Goal: Information Seeking & Learning: Check status

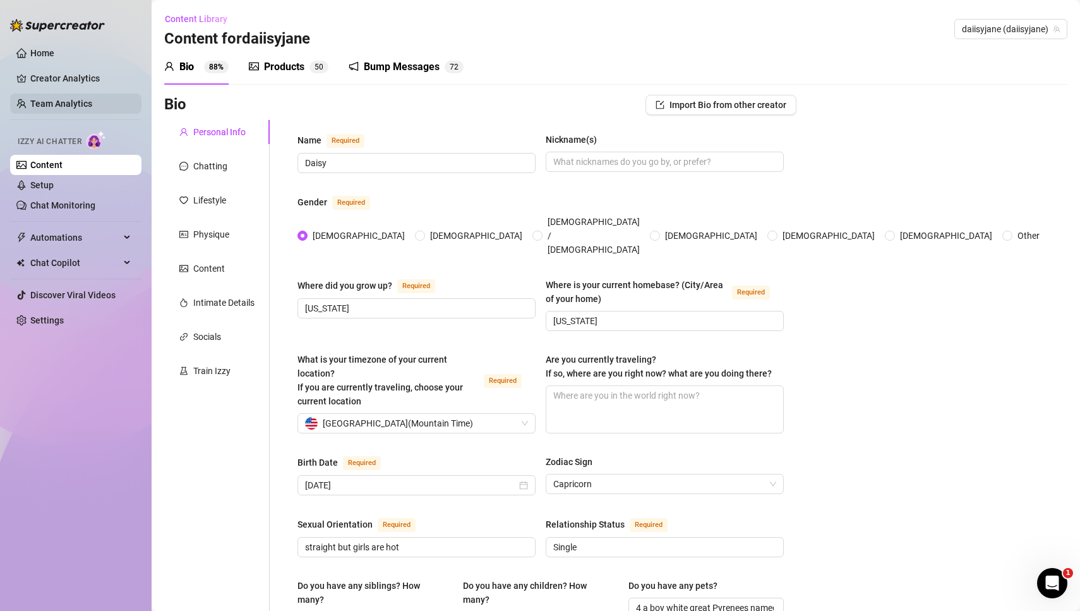
click at [57, 106] on link "Team Analytics" at bounding box center [61, 103] width 62 height 10
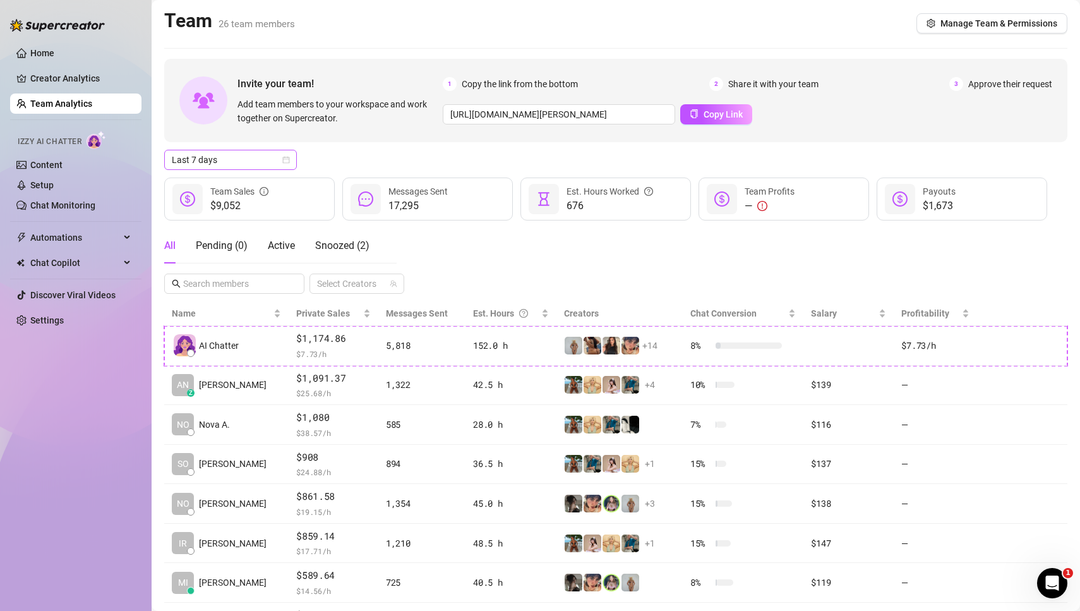
click at [289, 160] on icon "calendar" at bounding box center [286, 160] width 8 height 8
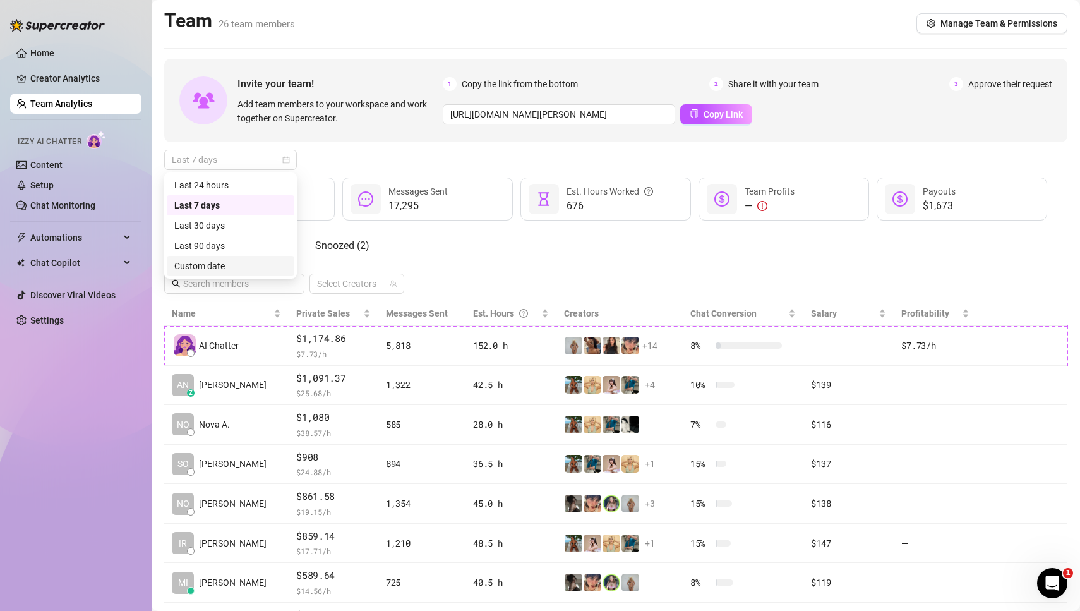
click at [234, 271] on div "Custom date" at bounding box center [230, 266] width 112 height 14
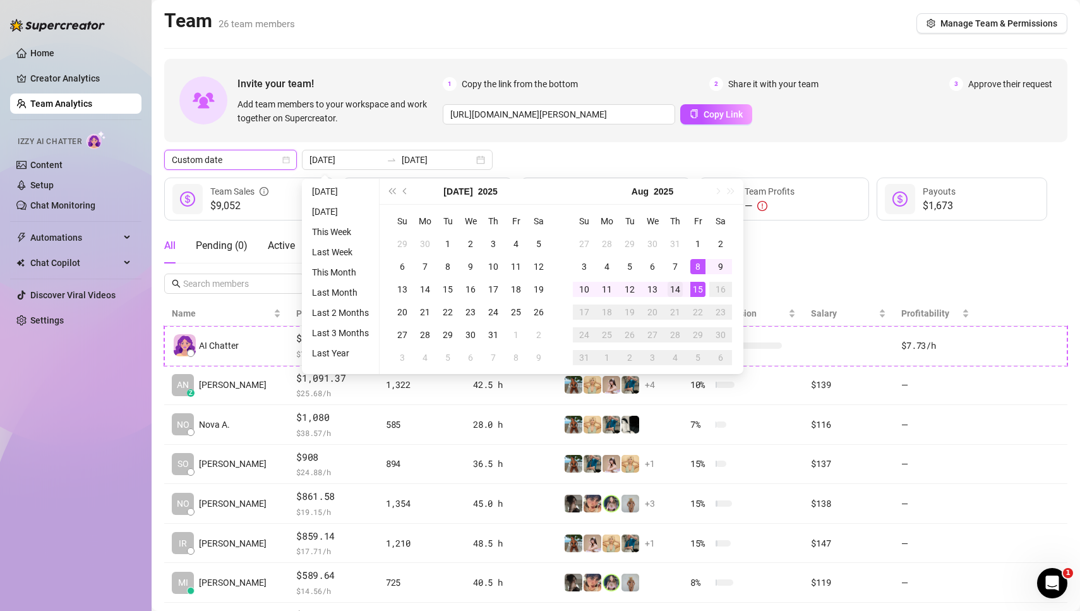
type input "[DATE]"
click at [677, 287] on div "14" at bounding box center [674, 289] width 15 height 15
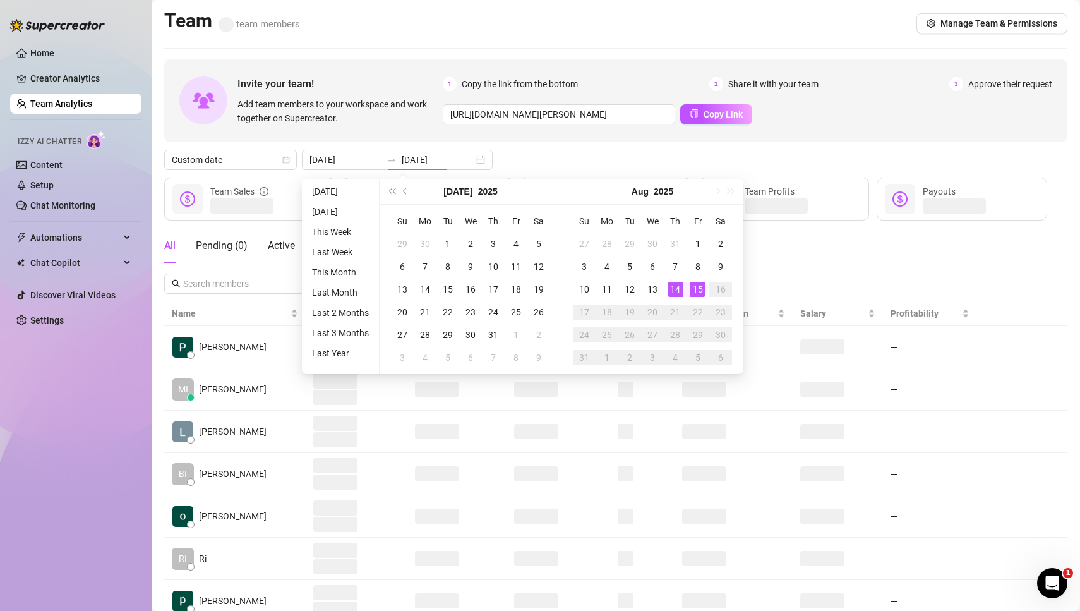
type input "[DATE]"
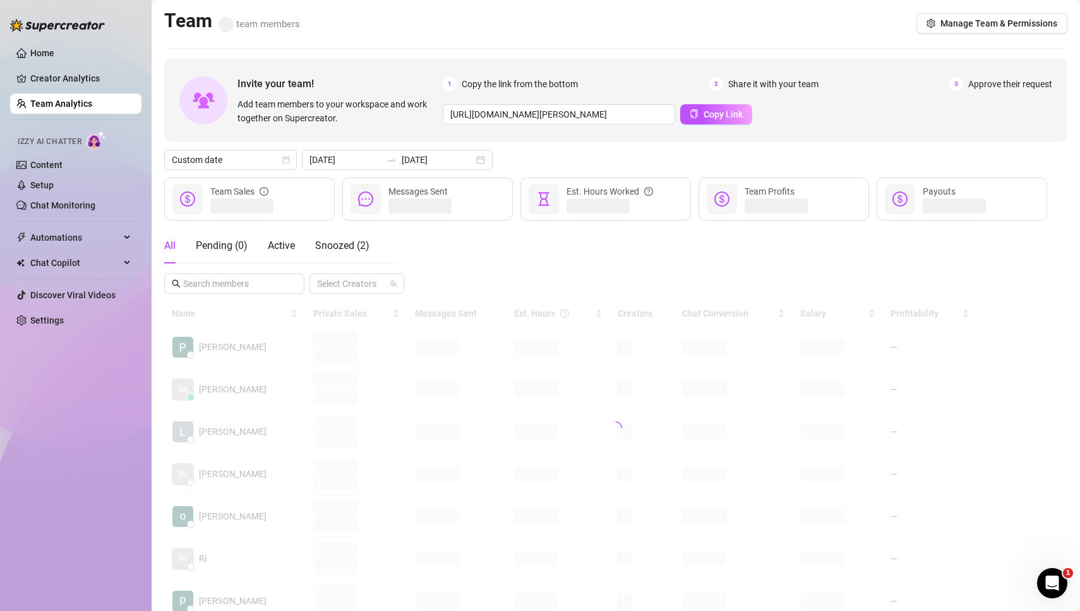
click at [557, 158] on div "Custom date [DATE] [DATE]" at bounding box center [615, 160] width 903 height 20
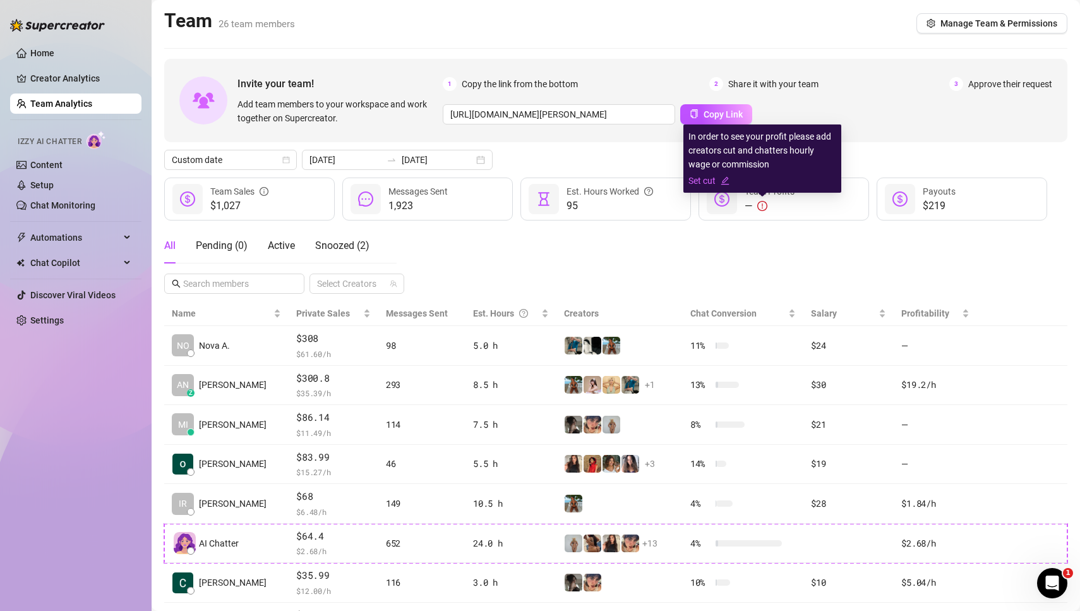
click at [762, 208] on icon "exclamation-circle" at bounding box center [761, 205] width 1 height 5
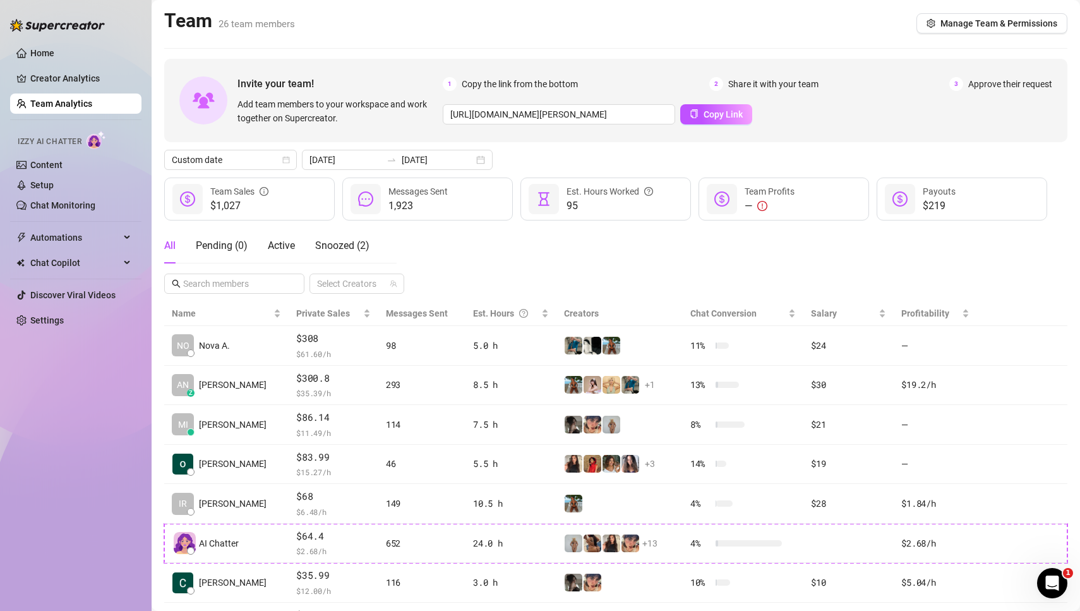
click at [566, 254] on div "All Pending ( 0 ) Active Snoozed ( 2 ) Select Creators" at bounding box center [615, 261] width 903 height 66
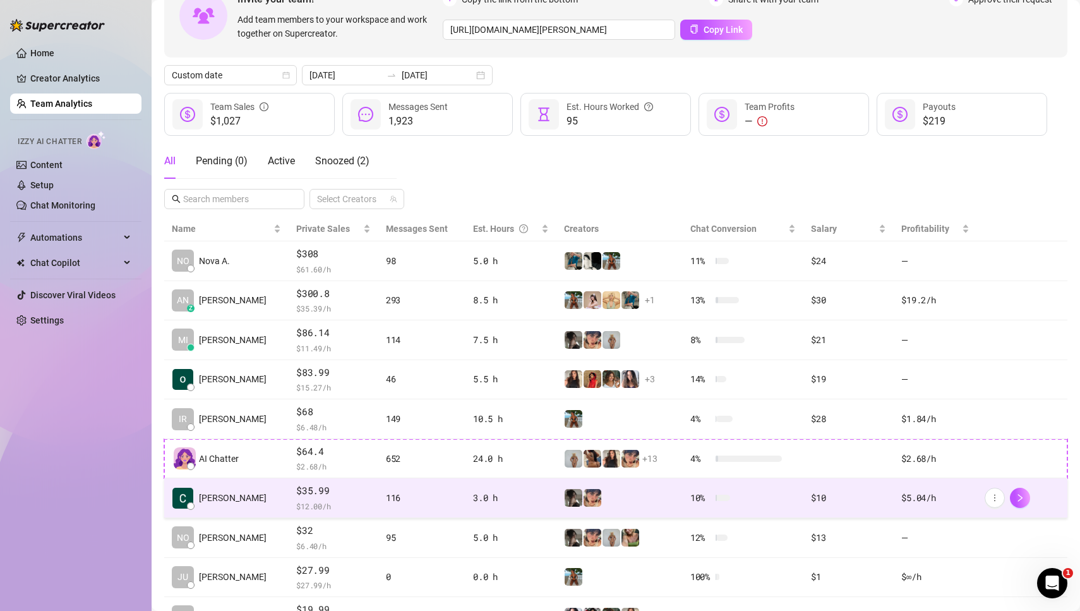
scroll to position [179, 0]
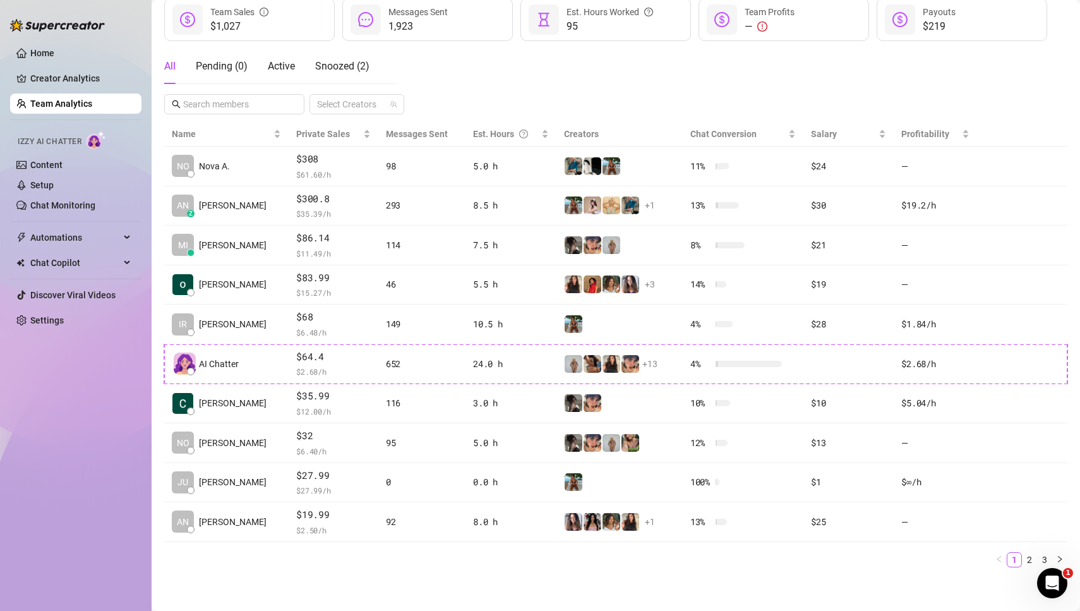
click at [416, 573] on main "Team 26 team members Manage Team & Permissions Invite your team! Add team membe…" at bounding box center [616, 218] width 928 height 794
click at [429, 574] on main "Team 26 team members Manage Team & Permissions Invite your team! Add team membe…" at bounding box center [616, 218] width 928 height 794
click at [282, 595] on main "Team 26 team members Manage Team & Permissions Invite your team! Add team membe…" at bounding box center [616, 218] width 928 height 794
click at [311, 585] on main "Team 26 team members Manage Team & Permissions Invite your team! Add team membe…" at bounding box center [616, 218] width 928 height 794
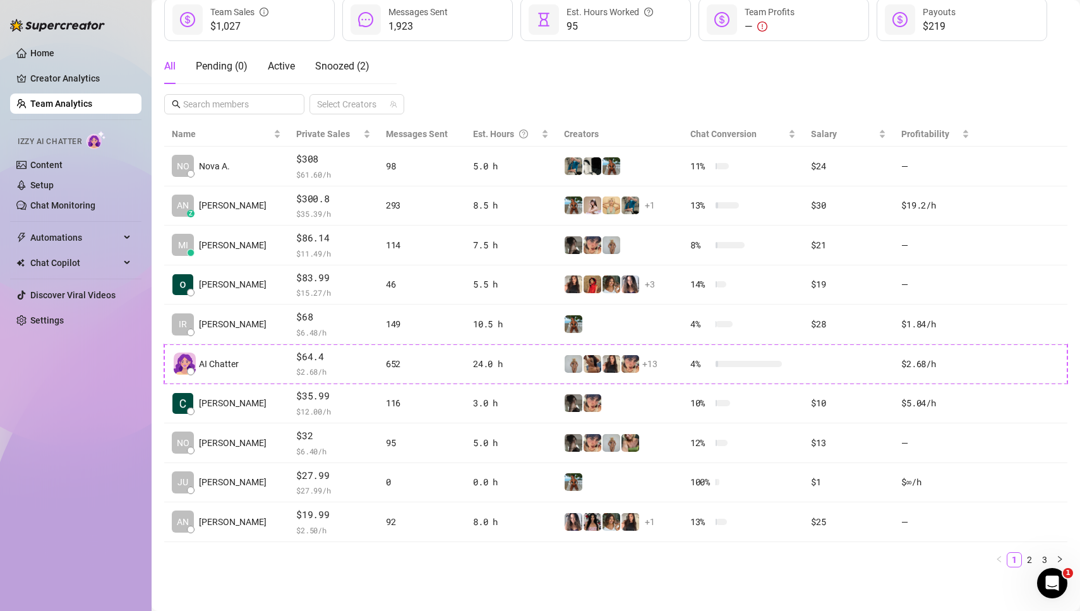
click at [351, 561] on ul "1 2 3" at bounding box center [615, 559] width 903 height 15
click at [350, 575] on main "Team 26 team members Manage Team & Permissions Invite your team! Add team membe…" at bounding box center [616, 218] width 928 height 794
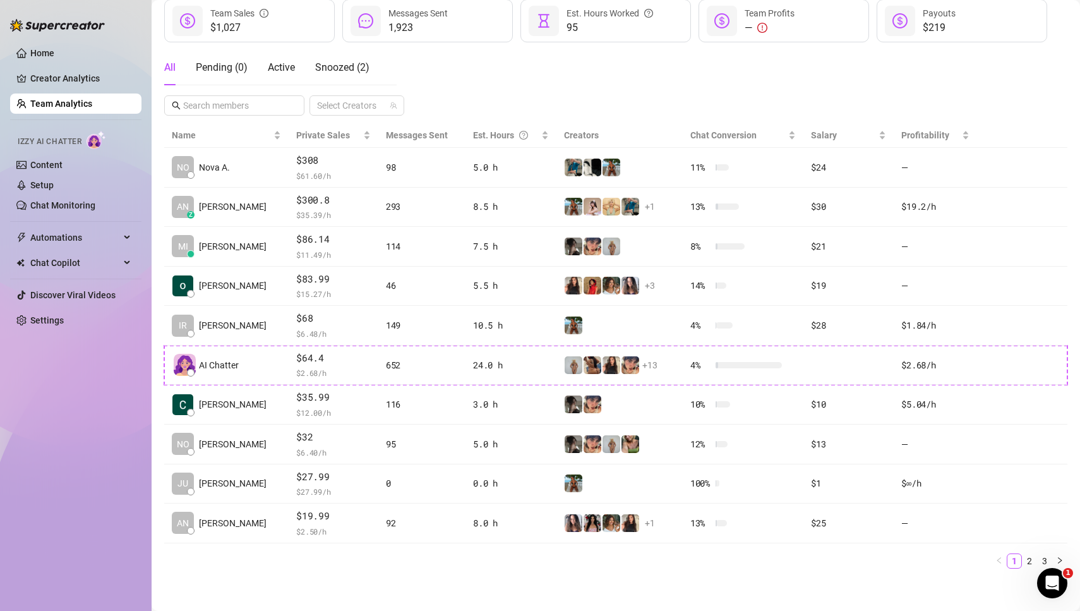
click at [377, 576] on main "Team 26 team members Manage Team & Permissions Invite your team! Add team membe…" at bounding box center [616, 219] width 928 height 794
click at [335, 582] on main "Team 26 team members Manage Team & Permissions Invite your team! Add team membe…" at bounding box center [616, 219] width 928 height 794
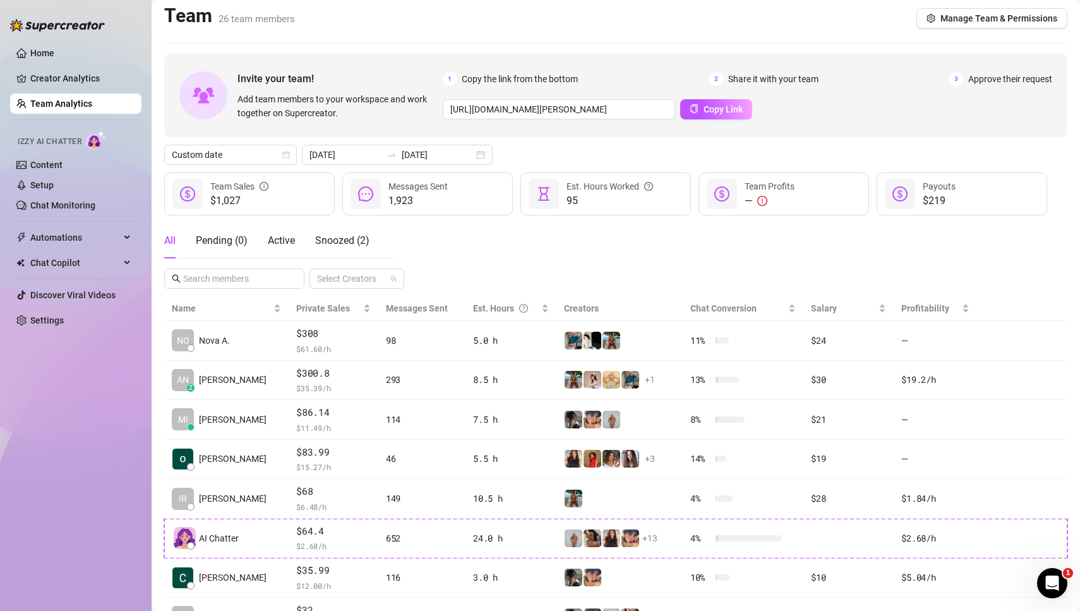
scroll to position [4, 0]
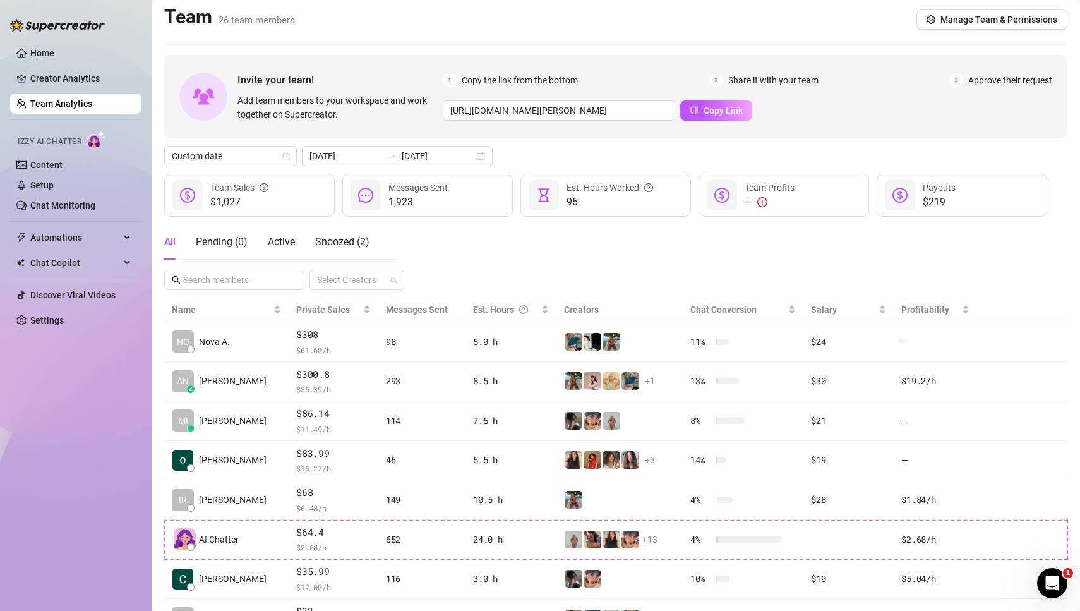
click at [590, 251] on div "All Pending ( 0 ) Active Snoozed ( 2 ) Select Creators" at bounding box center [615, 257] width 903 height 66
click at [508, 254] on div "All Pending ( 0 ) Active Snoozed ( 2 ) Select Creators" at bounding box center [615, 257] width 903 height 66
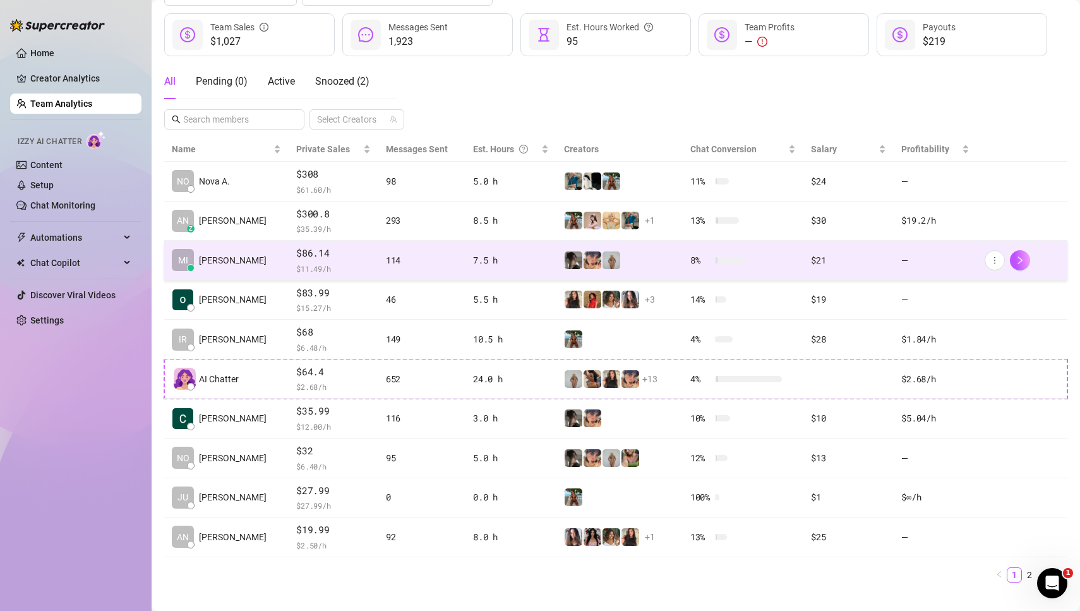
scroll to position [179, 0]
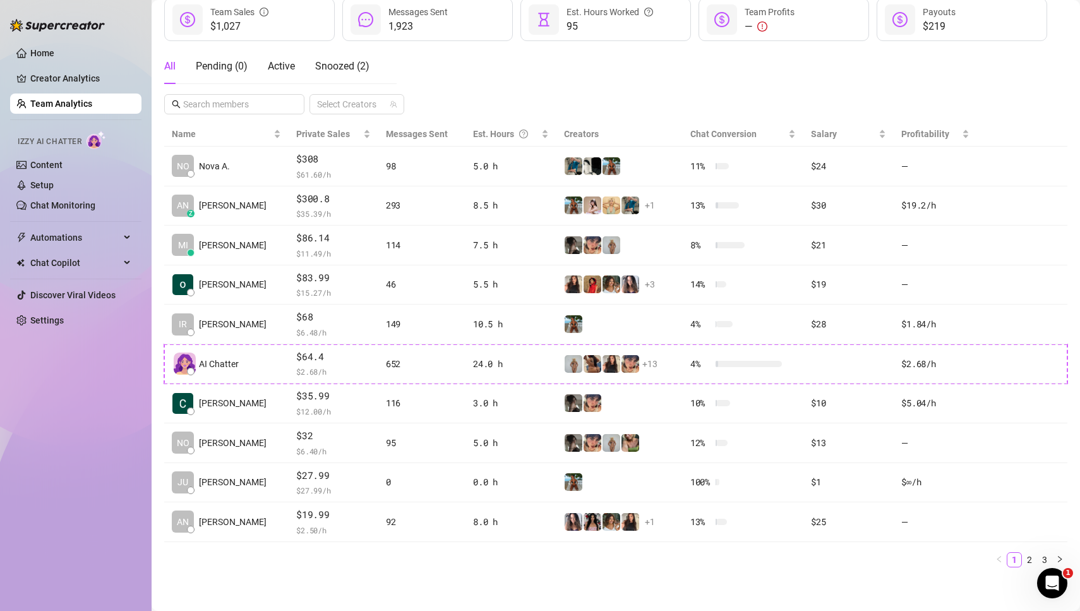
click at [851, 576] on main "Team 26 team members Manage Team & Permissions Invite your team! Add team membe…" at bounding box center [616, 218] width 928 height 794
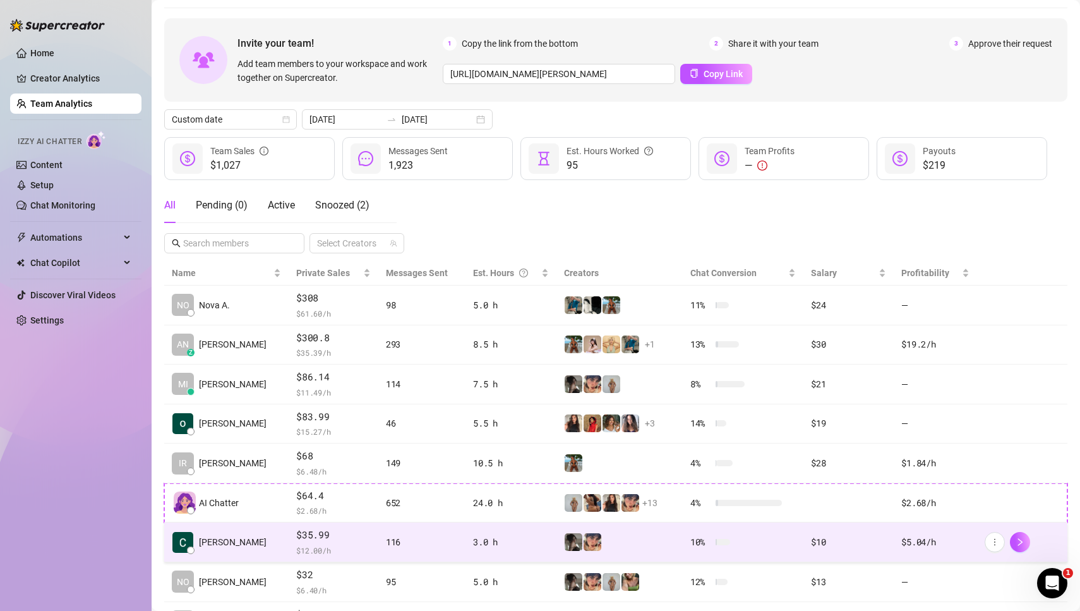
scroll to position [39, 0]
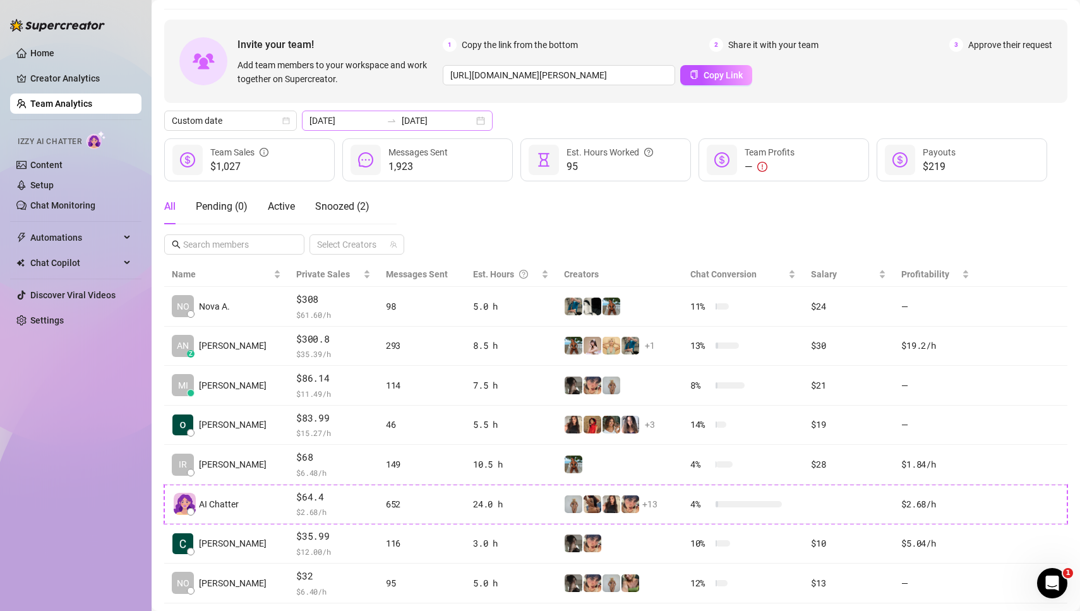
click at [455, 121] on div "[DATE] [DATE]" at bounding box center [397, 120] width 191 height 20
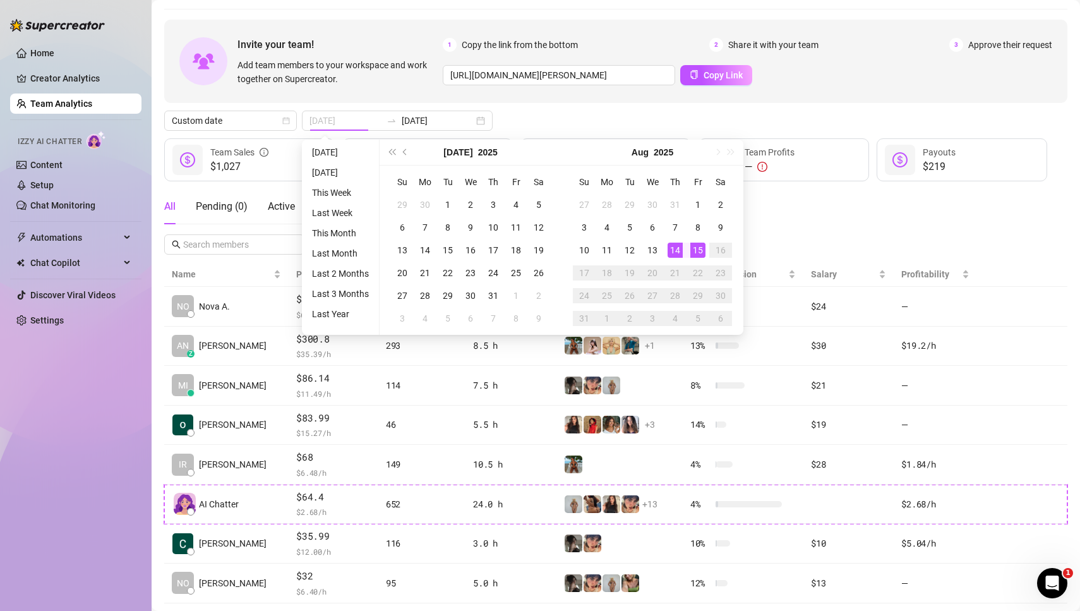
click at [695, 249] on div "15" at bounding box center [697, 249] width 15 height 15
click at [672, 250] on div "14" at bounding box center [674, 249] width 15 height 15
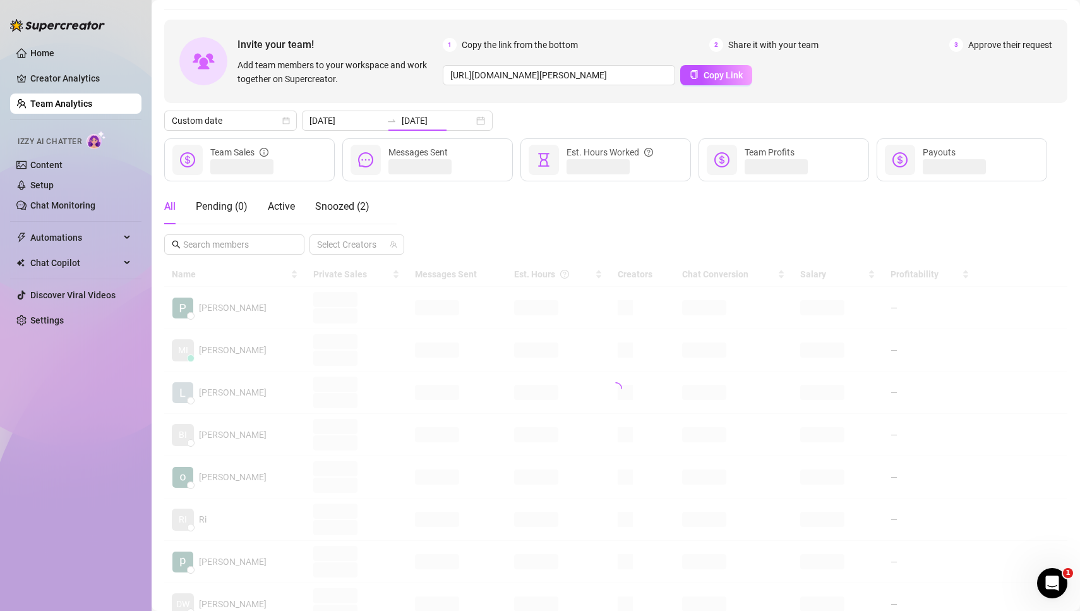
type input "[DATE]"
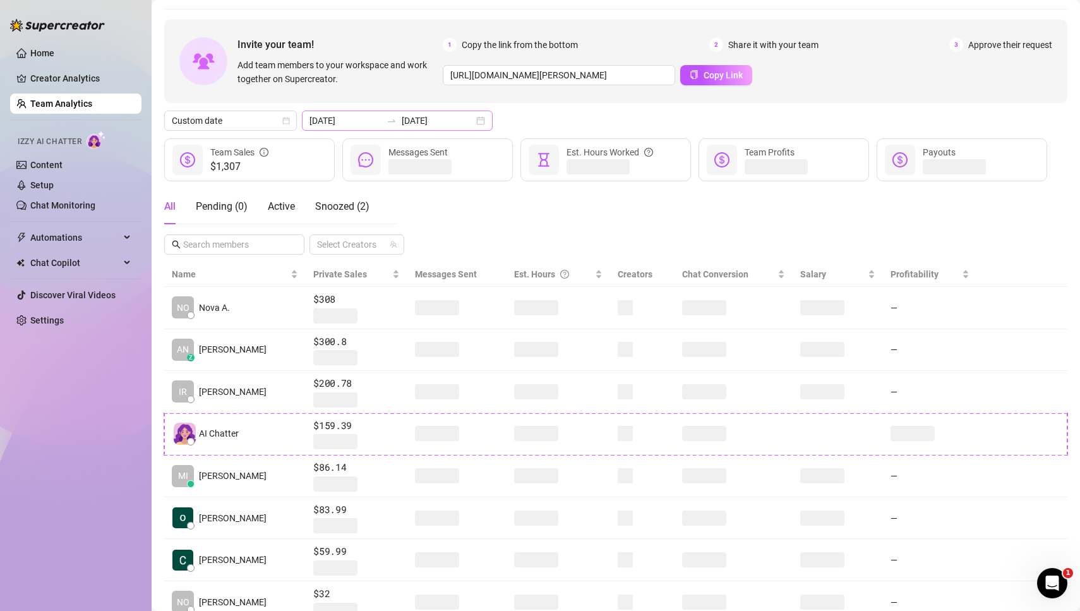
click at [451, 119] on div "[DATE] [DATE]" at bounding box center [397, 120] width 191 height 20
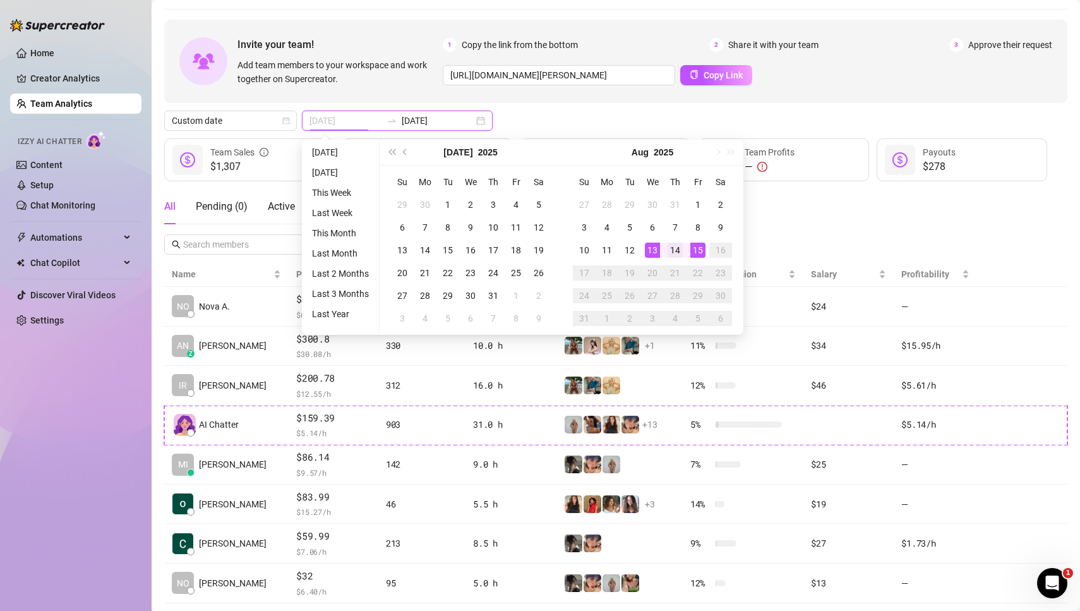
type input "[DATE]"
click at [671, 254] on div "14" at bounding box center [674, 249] width 15 height 15
click at [696, 251] on div "15" at bounding box center [697, 249] width 15 height 15
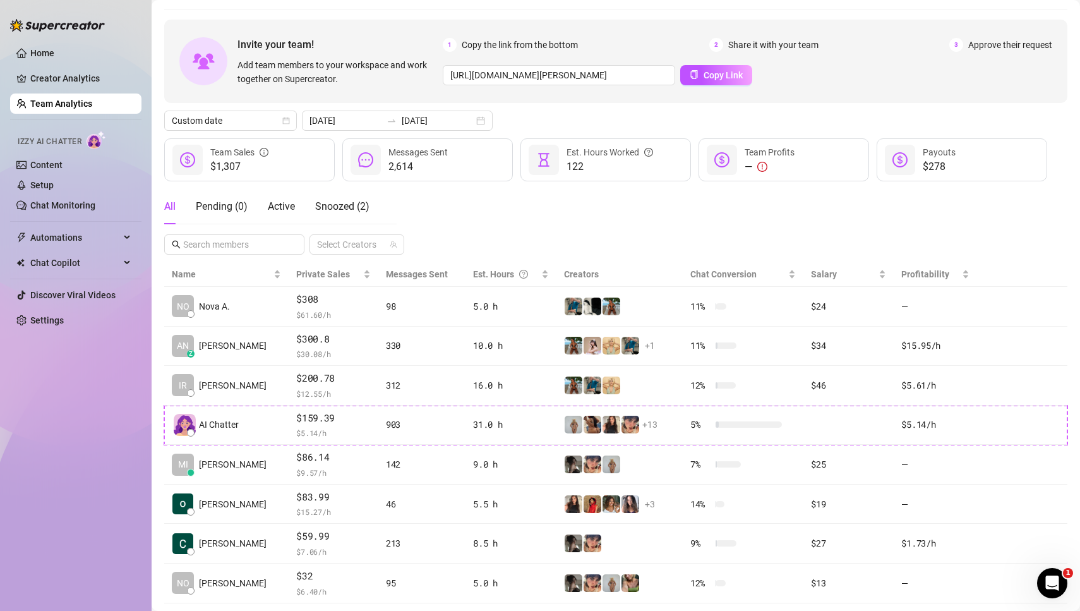
click at [566, 126] on div "Custom date [DATE] [DATE]" at bounding box center [615, 120] width 903 height 20
click at [499, 208] on div "All Pending ( 0 ) Active Snoozed ( 2 ) Select Creators" at bounding box center [615, 222] width 903 height 66
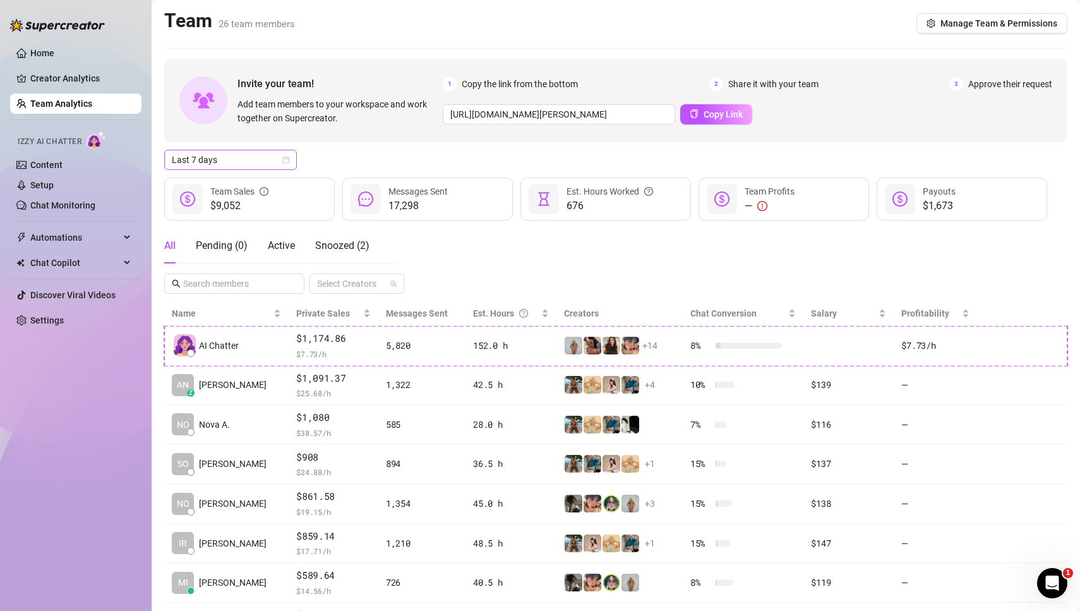
click at [284, 157] on icon "calendar" at bounding box center [286, 160] width 7 height 7
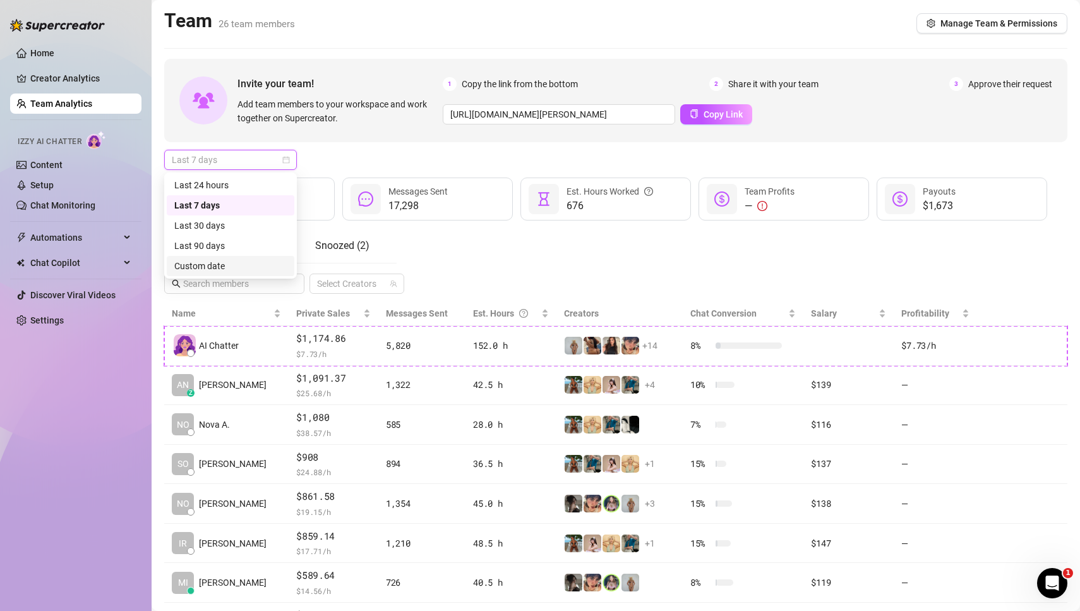
click at [236, 271] on div "Custom date" at bounding box center [230, 266] width 112 height 14
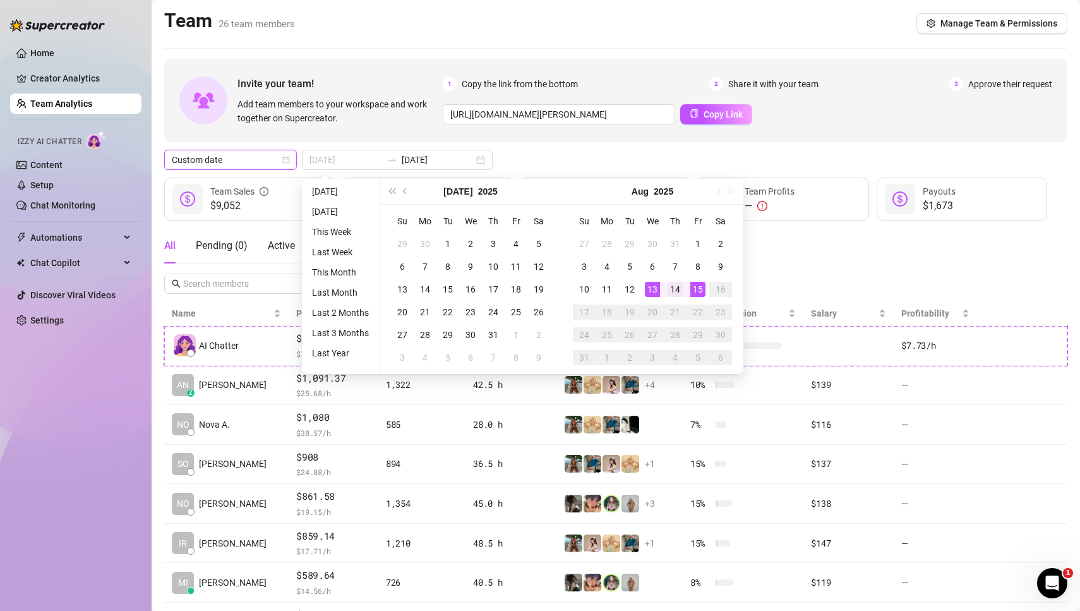
type input "[DATE]"
click at [676, 289] on div "14" at bounding box center [674, 289] width 15 height 15
click at [698, 284] on div "15" at bounding box center [697, 289] width 15 height 15
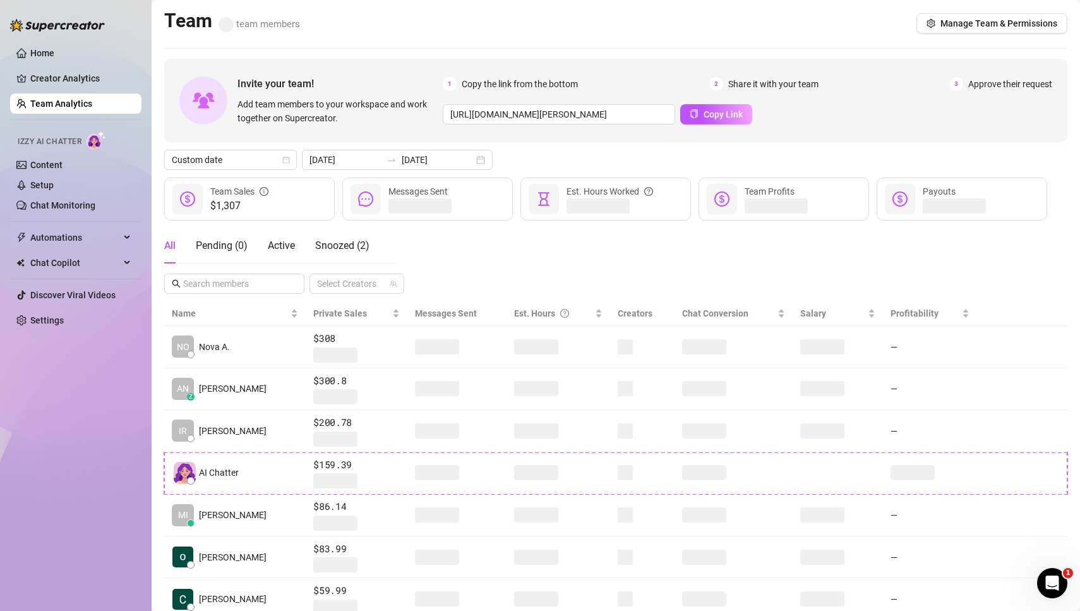
click at [783, 157] on div "Custom date [DATE] [DATE]" at bounding box center [615, 160] width 903 height 20
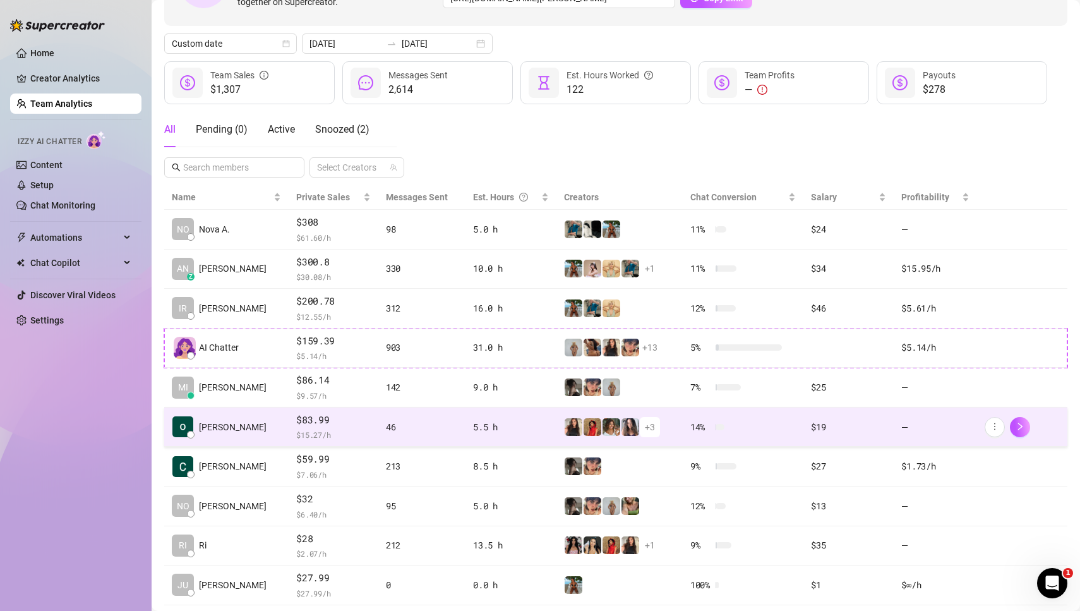
scroll to position [121, 0]
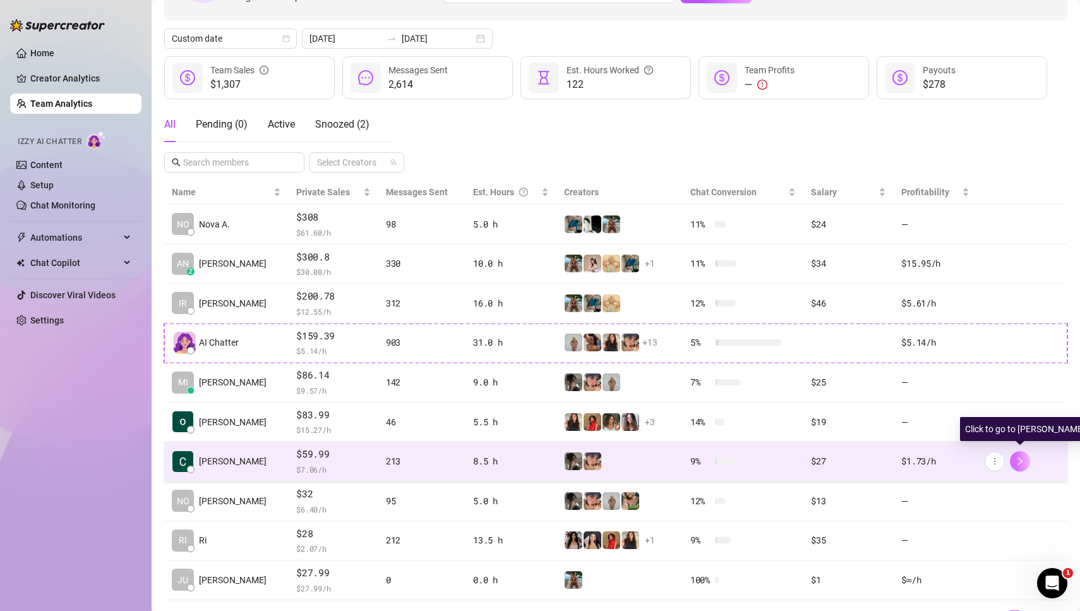
click at [1023, 456] on icon "right" at bounding box center [1019, 460] width 9 height 9
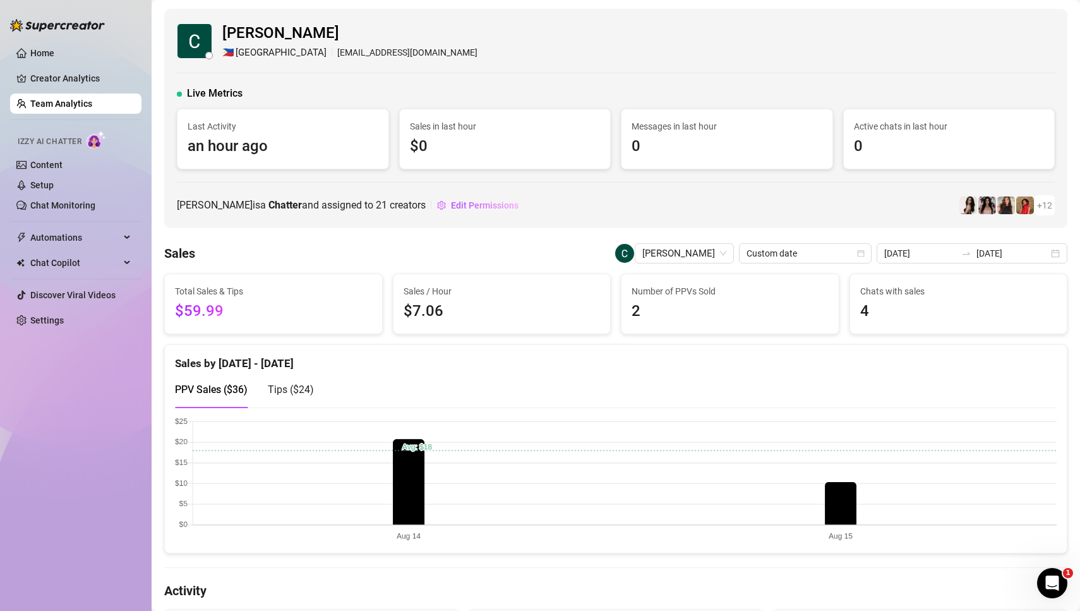
click at [523, 373] on div "PPV Sales ( $36 ) Tips ( $24 )" at bounding box center [615, 389] width 881 height 36
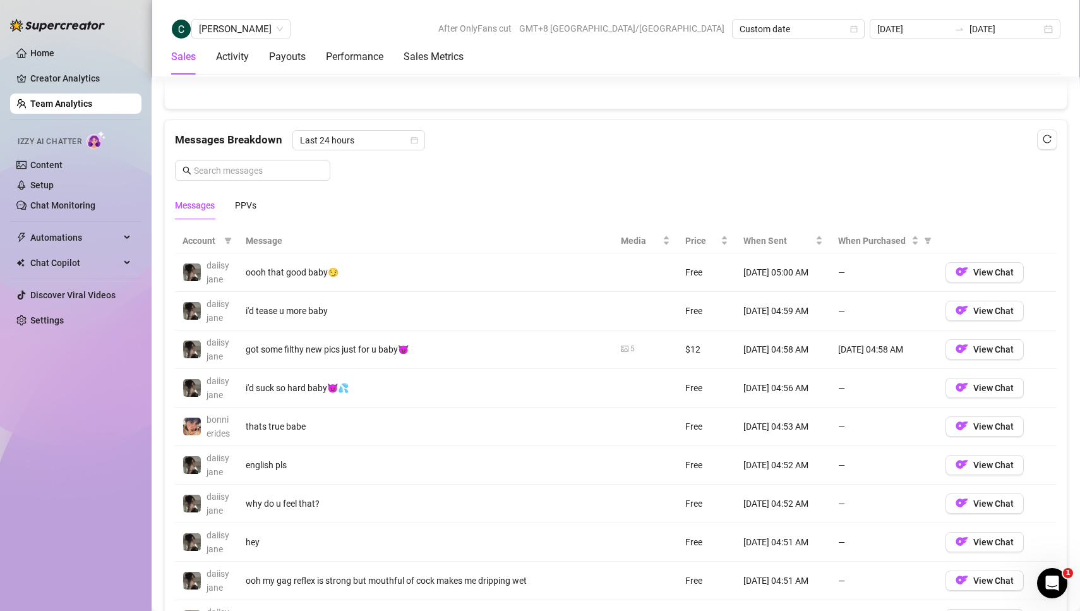
scroll to position [778, 0]
click at [414, 140] on icon "calendar" at bounding box center [414, 142] width 8 height 8
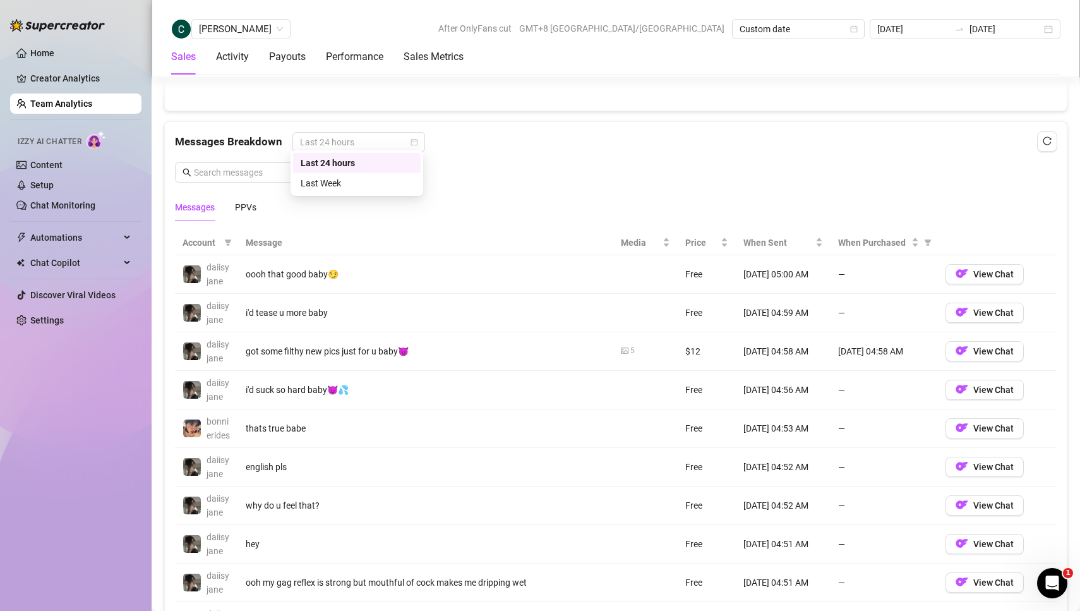
click at [476, 164] on div "Messages Breakdown Last 24 hours Messages PPVs" at bounding box center [615, 176] width 881 height 89
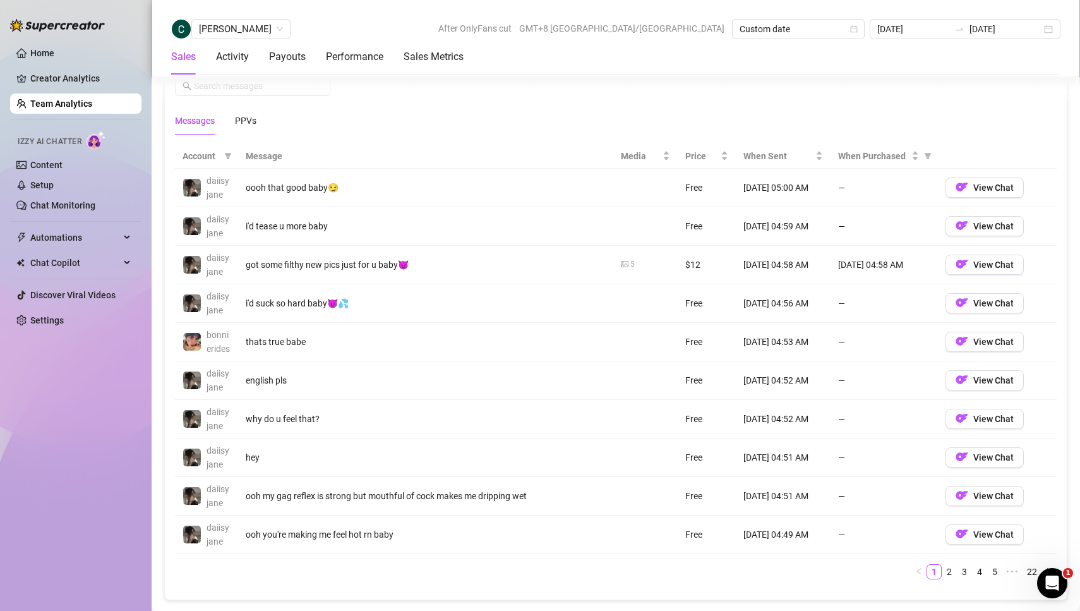
scroll to position [885, 0]
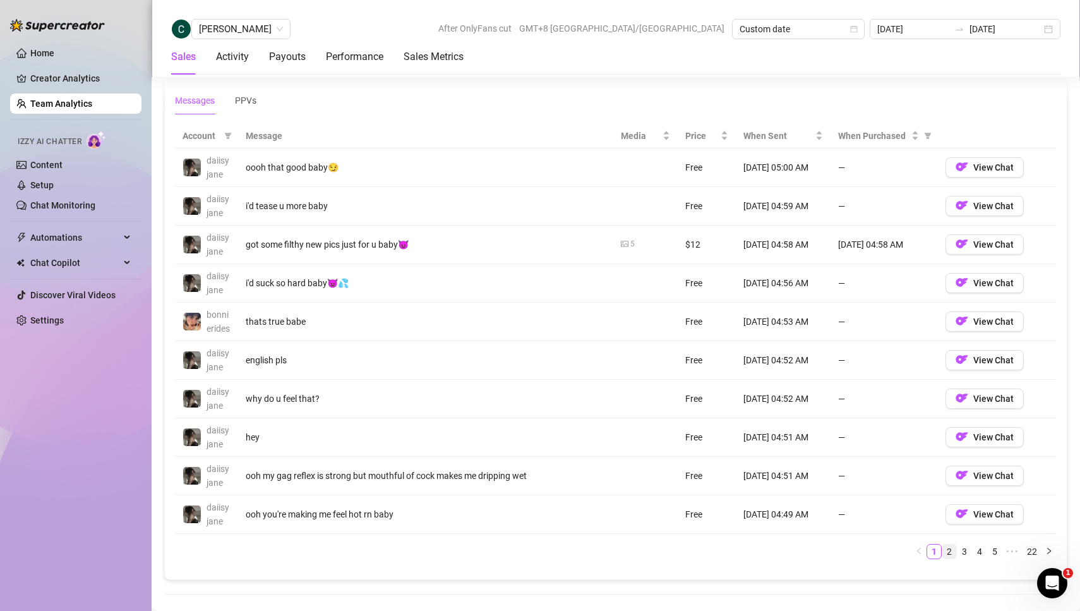
click at [952, 557] on link "2" at bounding box center [949, 551] width 14 height 14
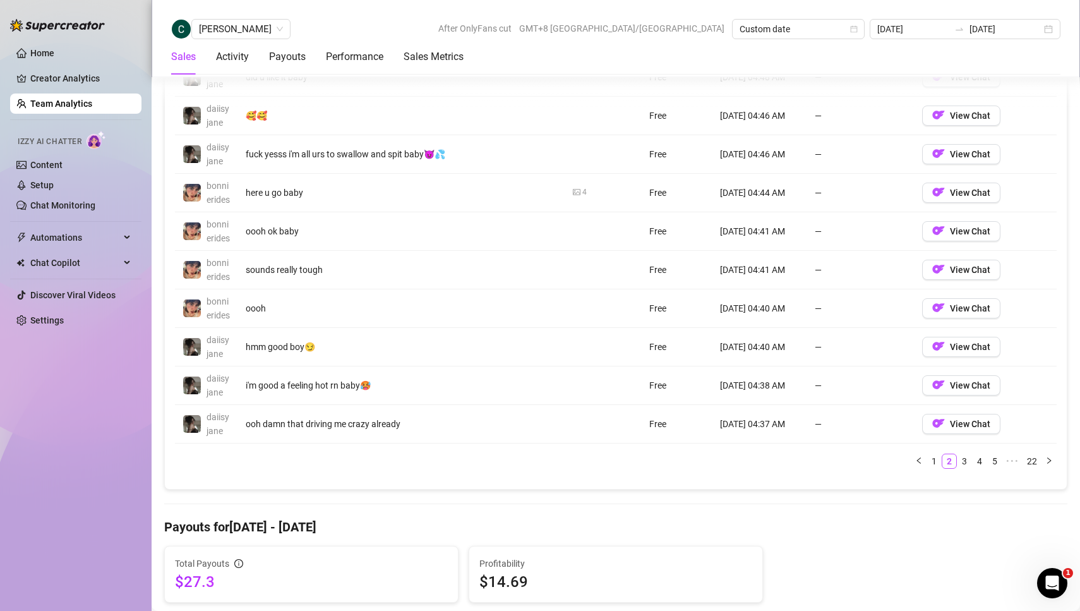
scroll to position [979, 0]
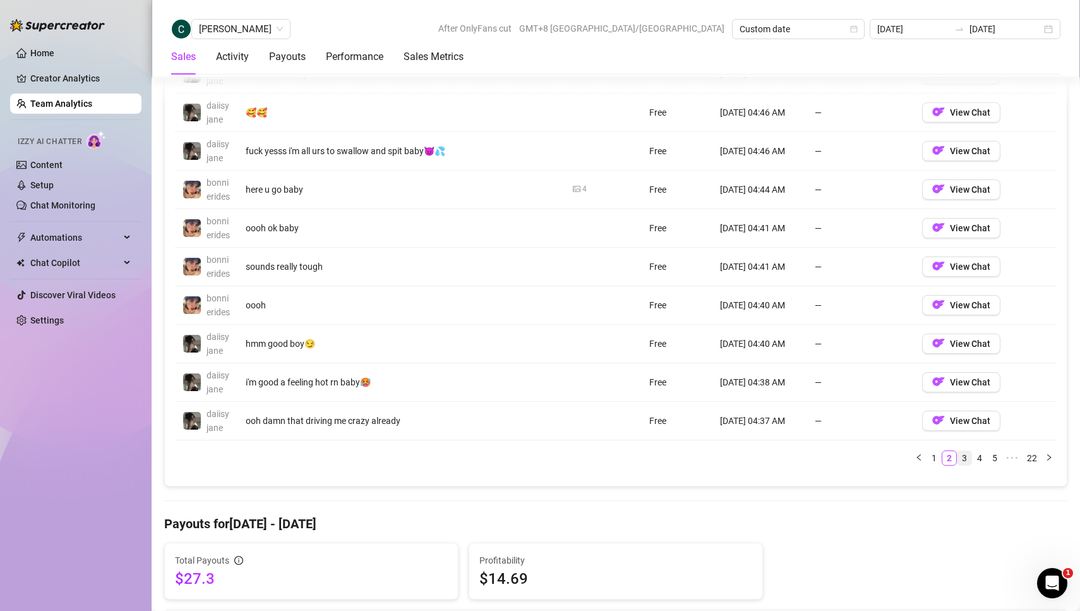
click at [966, 465] on link "3" at bounding box center [964, 458] width 14 height 14
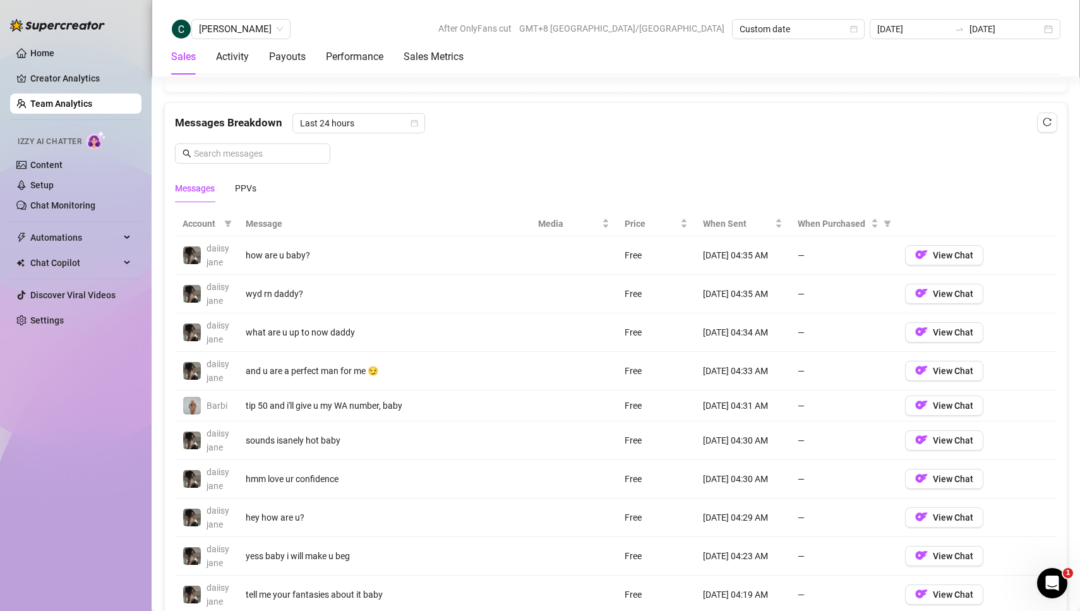
scroll to position [796, 0]
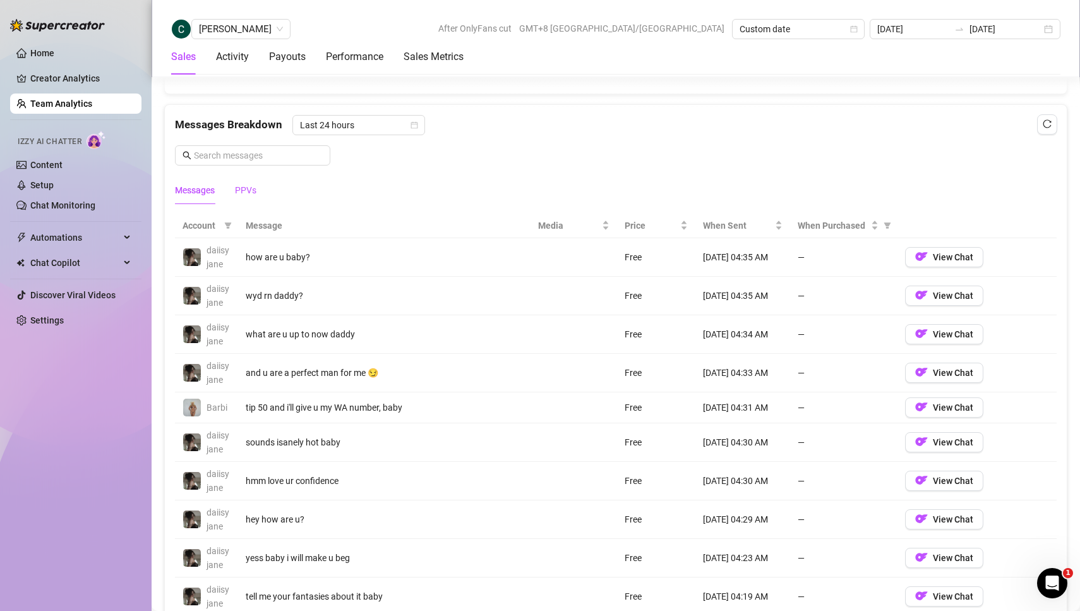
click at [247, 184] on div "PPVs" at bounding box center [245, 190] width 21 height 14
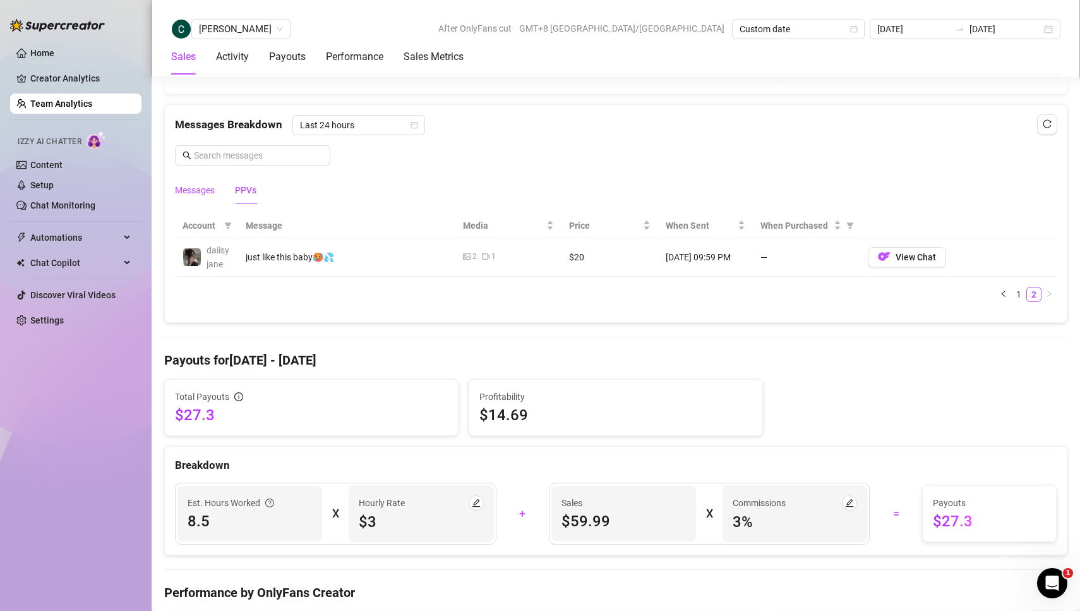
click at [197, 186] on div "Messages" at bounding box center [195, 190] width 40 height 14
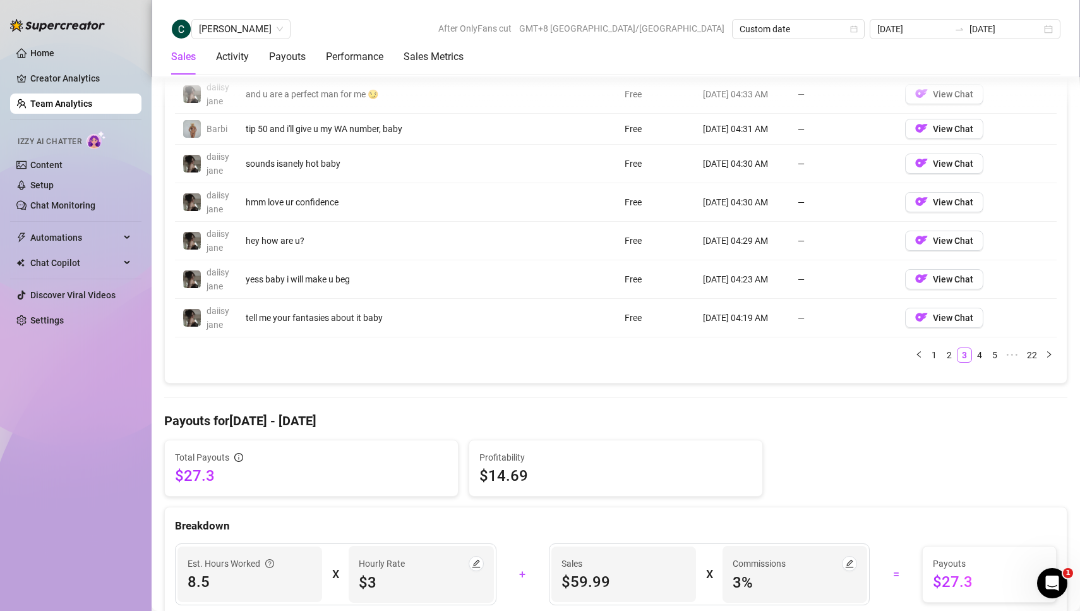
scroll to position [1103, 0]
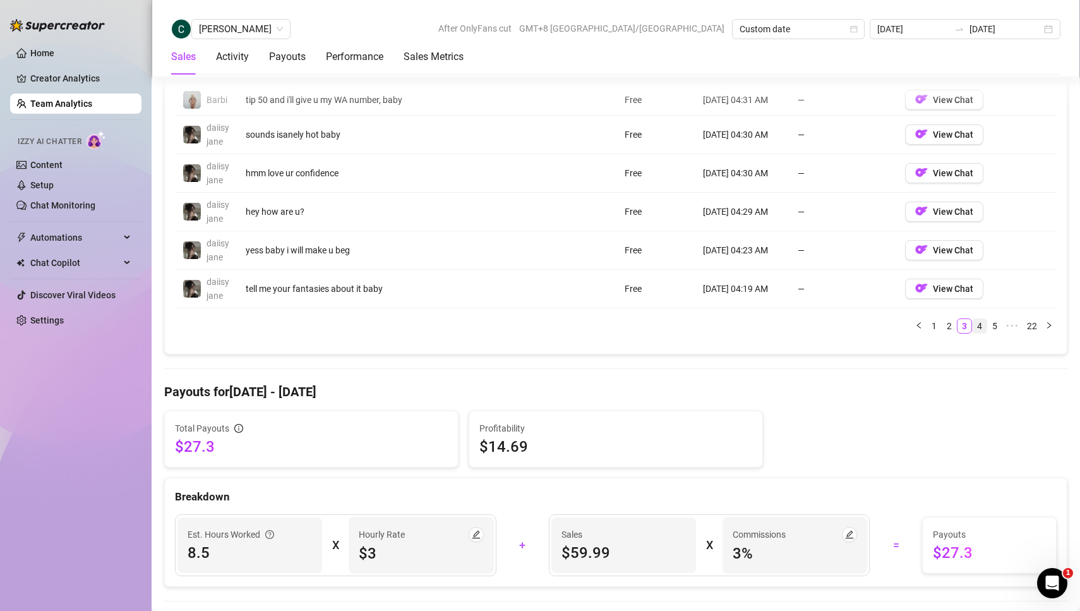
click at [981, 319] on link "4" at bounding box center [979, 326] width 14 height 14
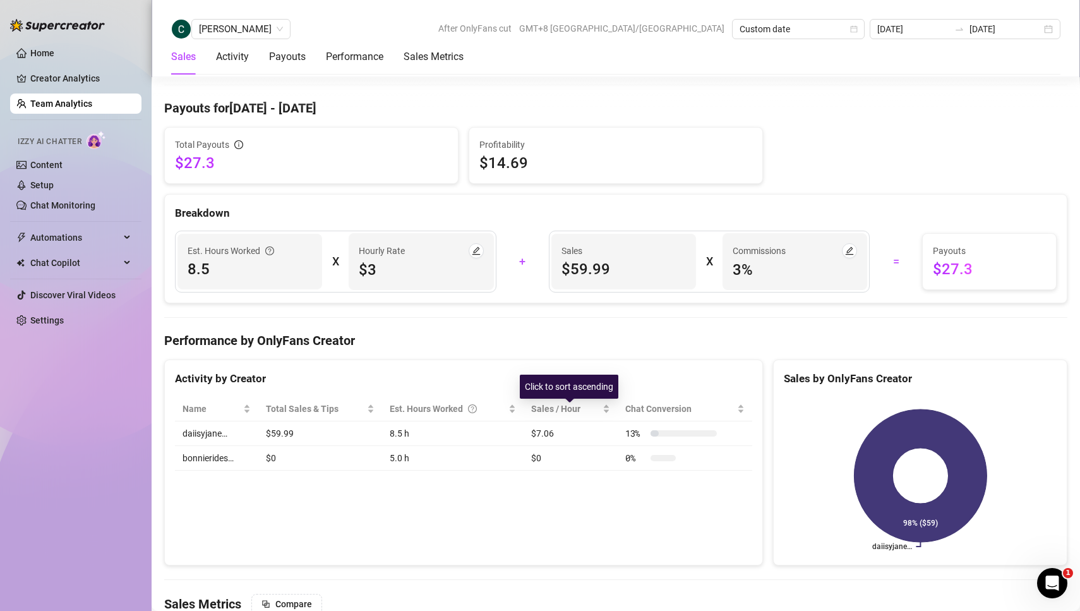
scroll to position [1232, 0]
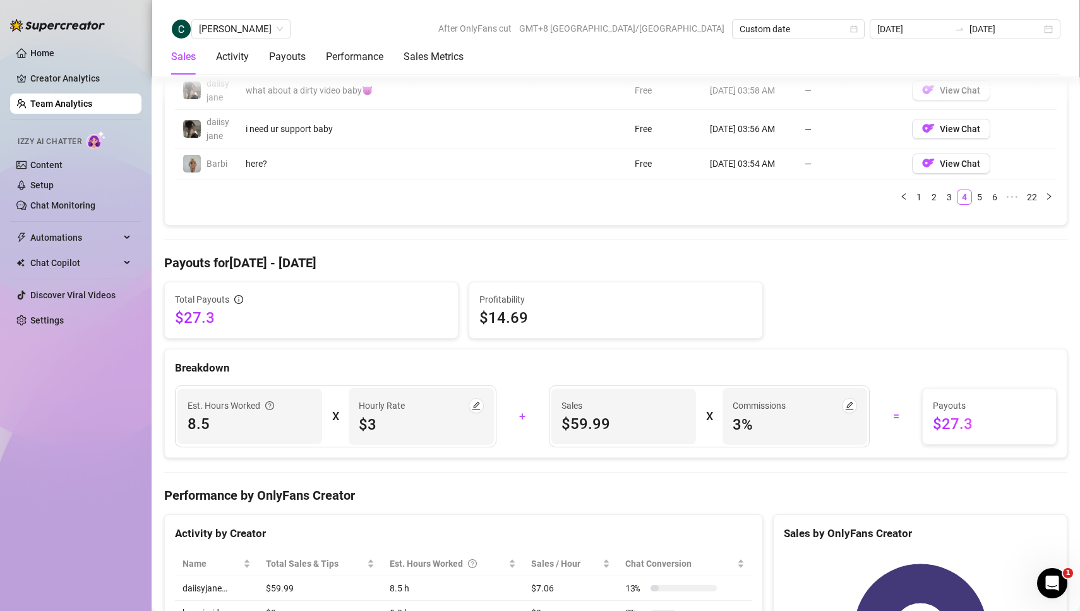
click at [909, 294] on div "Total Payouts $27.3 Profitability $14.69" at bounding box center [615, 310] width 913 height 57
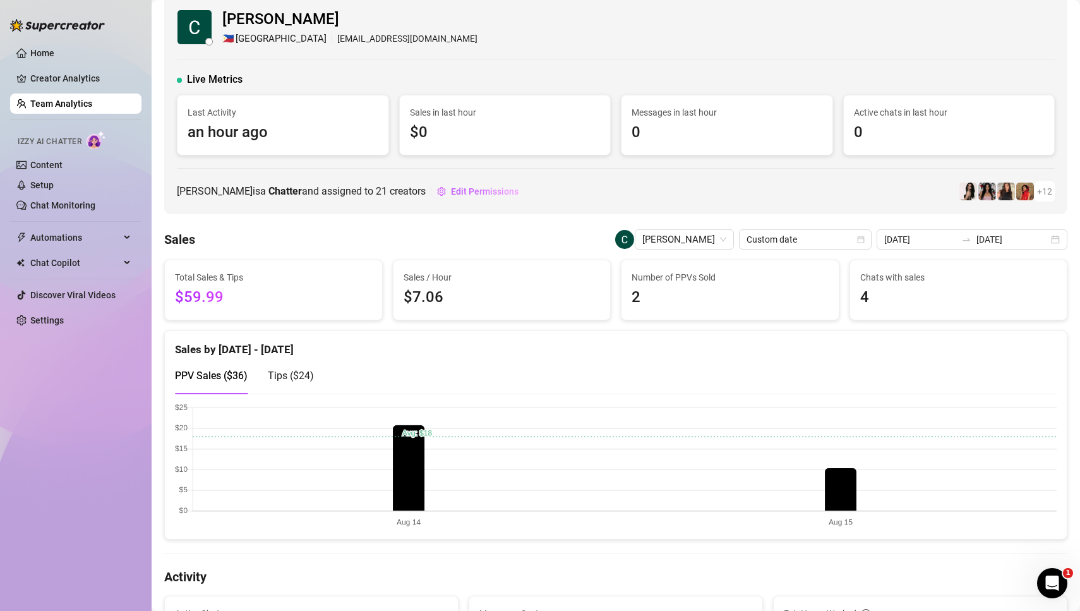
scroll to position [16, 0]
